Goal: Task Accomplishment & Management: Complete application form

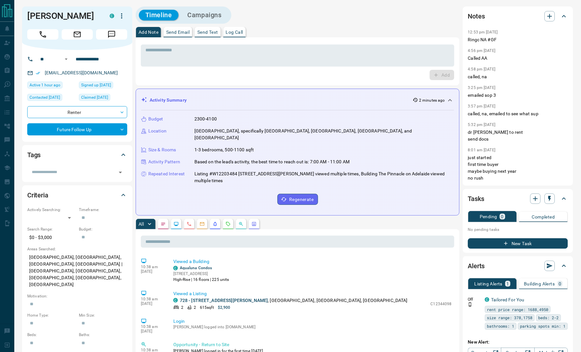
click at [95, 59] on input "**********" at bounding box center [98, 59] width 51 height 10
click at [553, 15] on icon "button" at bounding box center [550, 16] width 8 height 8
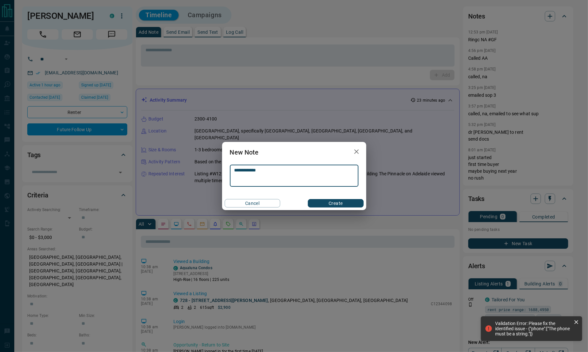
type textarea "**********"
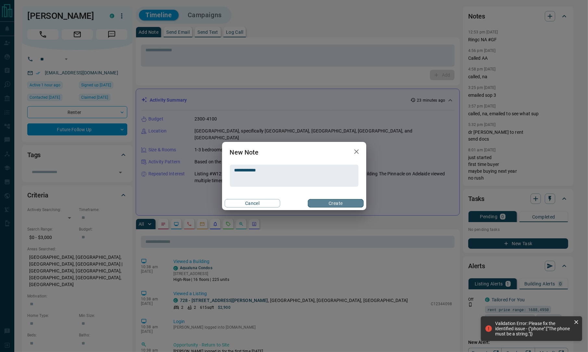
click at [319, 202] on button "Create" at bounding box center [336, 203] width 56 height 8
